Goal: Task Accomplishment & Management: Manage account settings

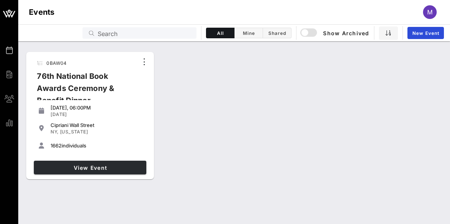
click at [70, 168] on span "View Event" at bounding box center [90, 168] width 106 height 6
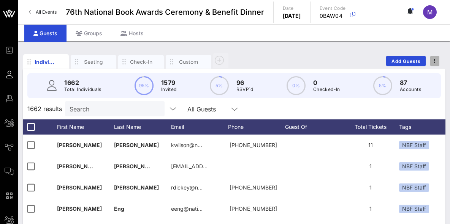
click at [435, 60] on icon "button" at bounding box center [435, 60] width 2 height 5
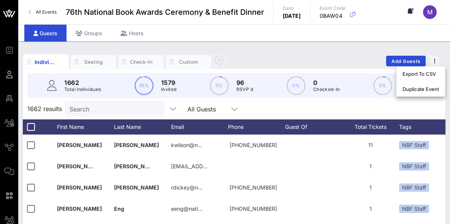
click at [339, 54] on div "Individuals Seating Check-In Custom Add Guests" at bounding box center [234, 61] width 422 height 24
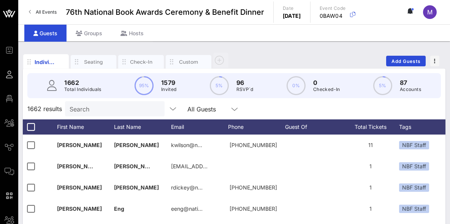
click at [90, 47] on div "Individuals Seating Check-In Custom Add Guests 1662 Total Individuals 95% 1579 …" at bounding box center [233, 205] width 431 height 329
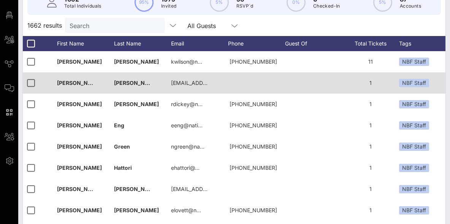
scroll to position [85, 0]
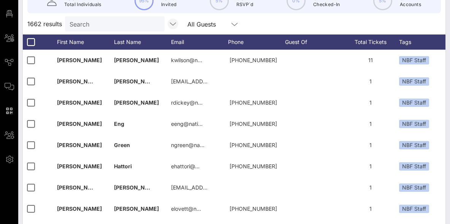
click at [175, 24] on icon "button" at bounding box center [172, 23] width 9 height 9
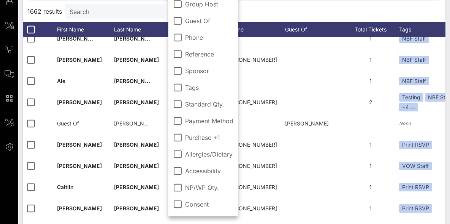
scroll to position [145, 0]
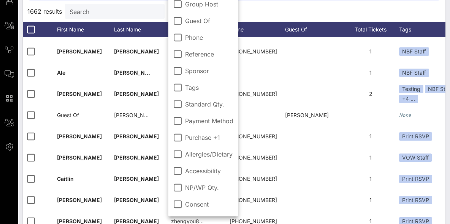
click at [254, 11] on div "1662 results Search All Guests" at bounding box center [234, 11] width 422 height 21
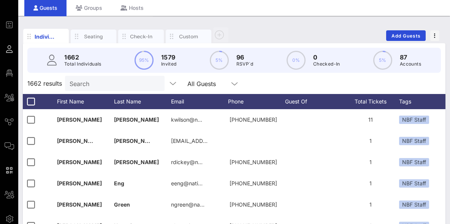
scroll to position [21, 0]
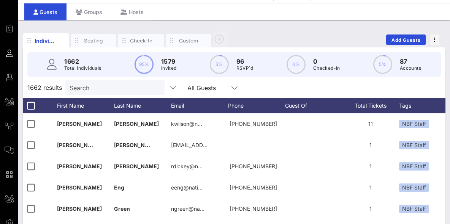
click at [237, 87] on icon at bounding box center [234, 88] width 7 height 9
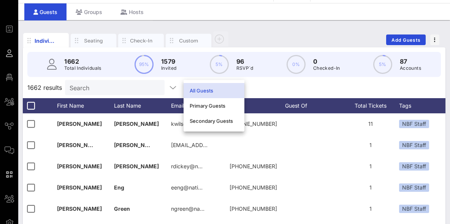
click at [268, 91] on div "1662 results Search All Guests" at bounding box center [234, 87] width 422 height 21
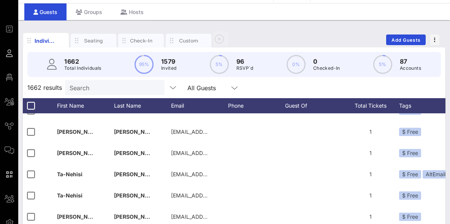
scroll to position [1317, 0]
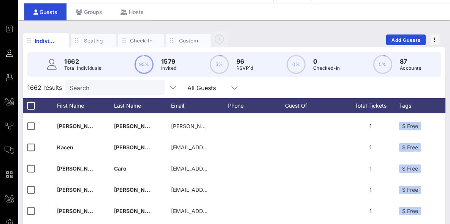
click at [266, 30] on div "Individuals Seating Check-In Custom Add Guests" at bounding box center [234, 40] width 422 height 24
click at [240, 60] on p "96" at bounding box center [244, 61] width 17 height 9
click at [223, 63] on circle at bounding box center [219, 65] width 18 height 18
click at [242, 64] on p "96" at bounding box center [244, 61] width 17 height 9
click at [173, 85] on icon "button" at bounding box center [172, 87] width 9 height 9
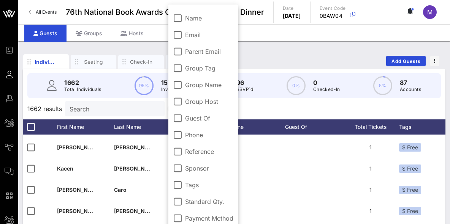
scroll to position [0, 0]
click at [246, 57] on div "Individuals Seating Check-In Custom Add Guests" at bounding box center [234, 61] width 422 height 24
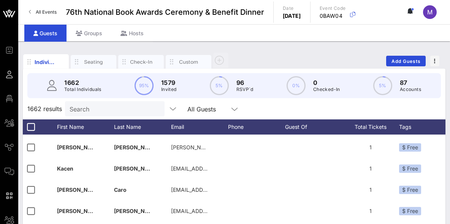
click at [202, 110] on div "All Guests" at bounding box center [201, 109] width 28 height 7
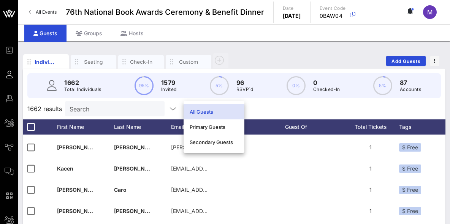
click at [242, 54] on div "Individuals Seating Check-In Custom Add Guests" at bounding box center [234, 61] width 422 height 24
